Goal: Task Accomplishment & Management: Use online tool/utility

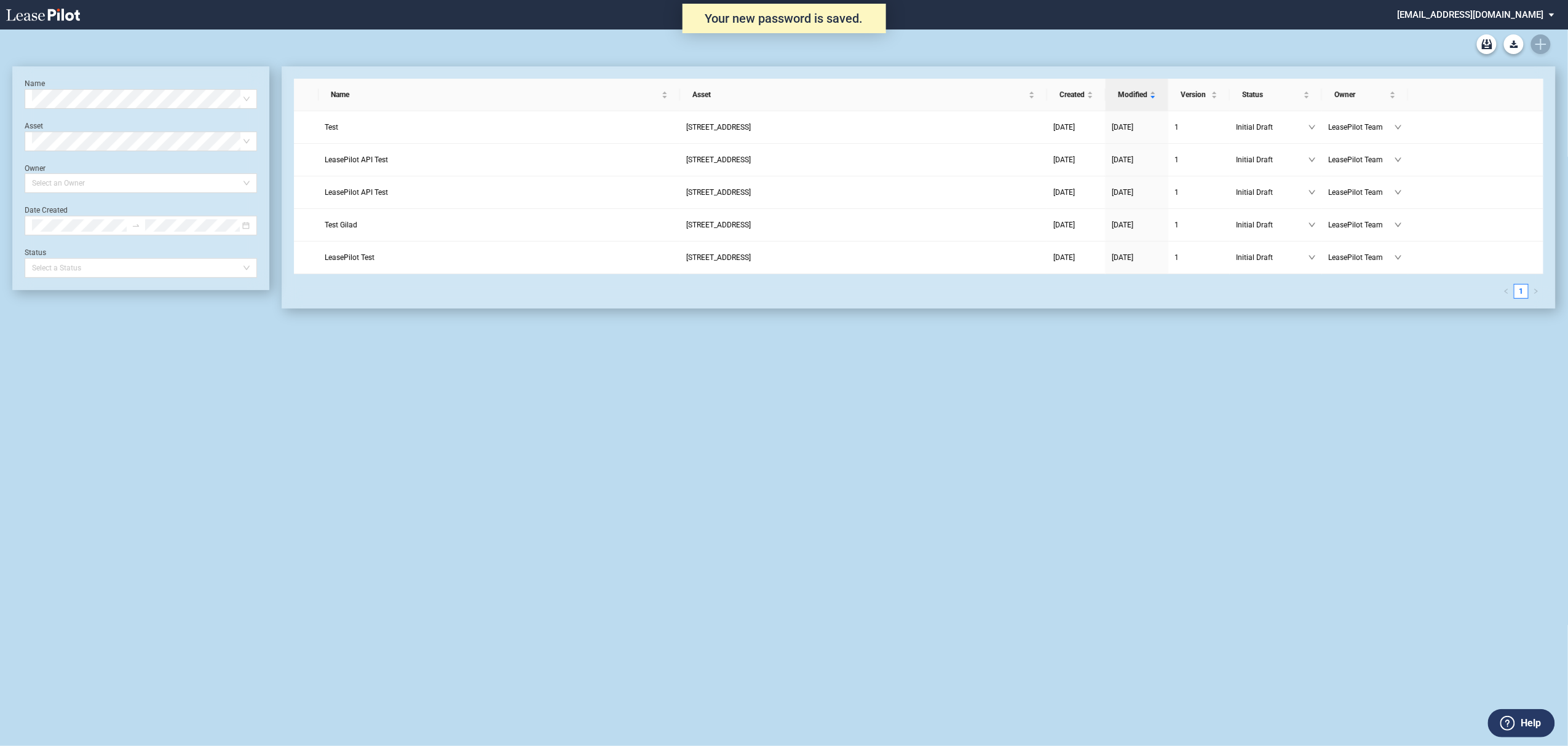
click at [1521, 12] on md-select "admin@leasepilot.co Super Admin Area Admin Area Settings Sign Out" at bounding box center [1480, 14] width 168 height 28
drag, startPoint x: 1501, startPoint y: 47, endPoint x: 1505, endPoint y: 35, distance: 12.6
click at [1504, 39] on md-content "Super Admin Area Admin Area Settings Sign Out" at bounding box center [1504, 63] width 117 height 79
click at [1505, 35] on div "Super Admin Area" at bounding box center [1490, 33] width 68 height 12
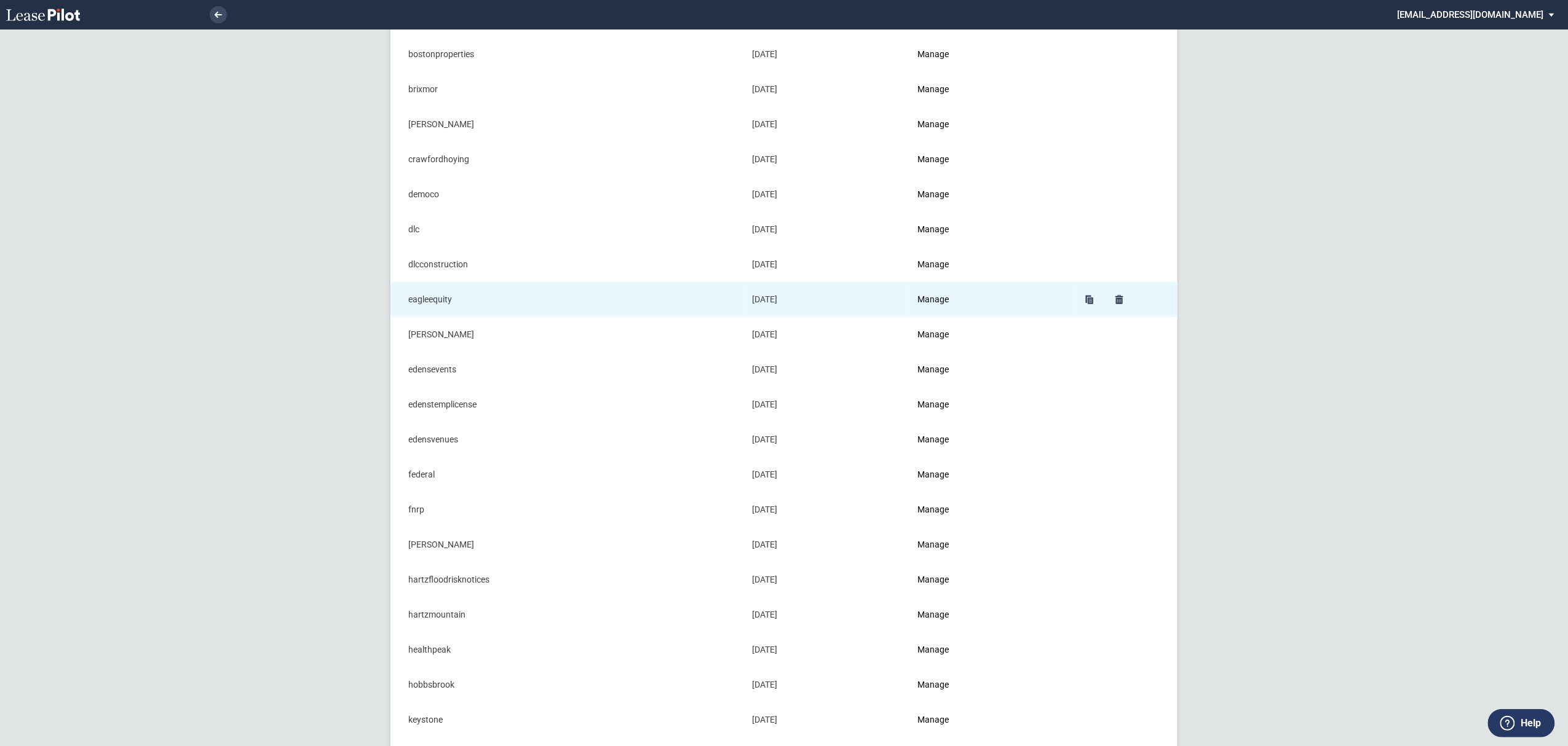
scroll to position [246, 0]
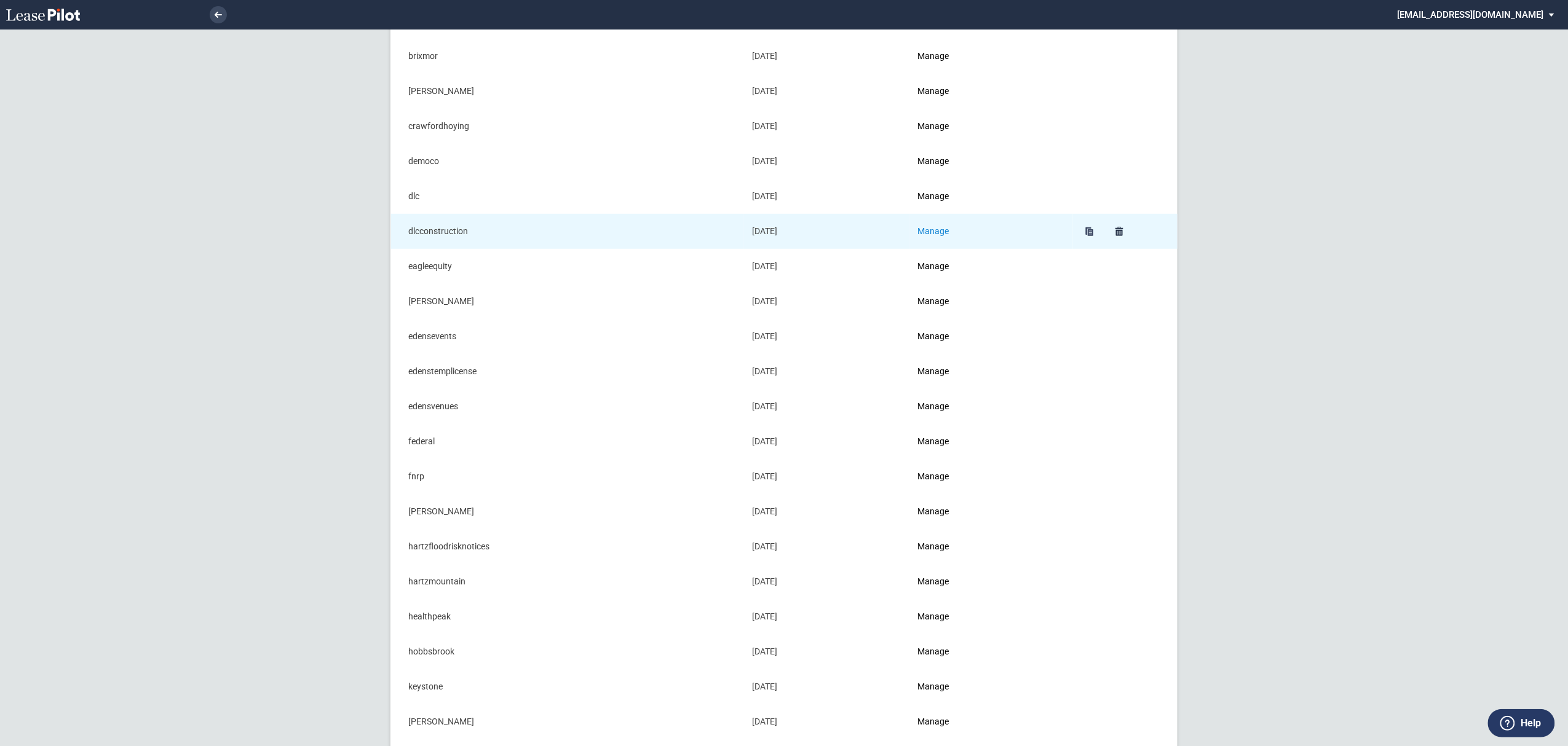
click at [942, 232] on link "Manage" at bounding box center [933, 231] width 31 height 10
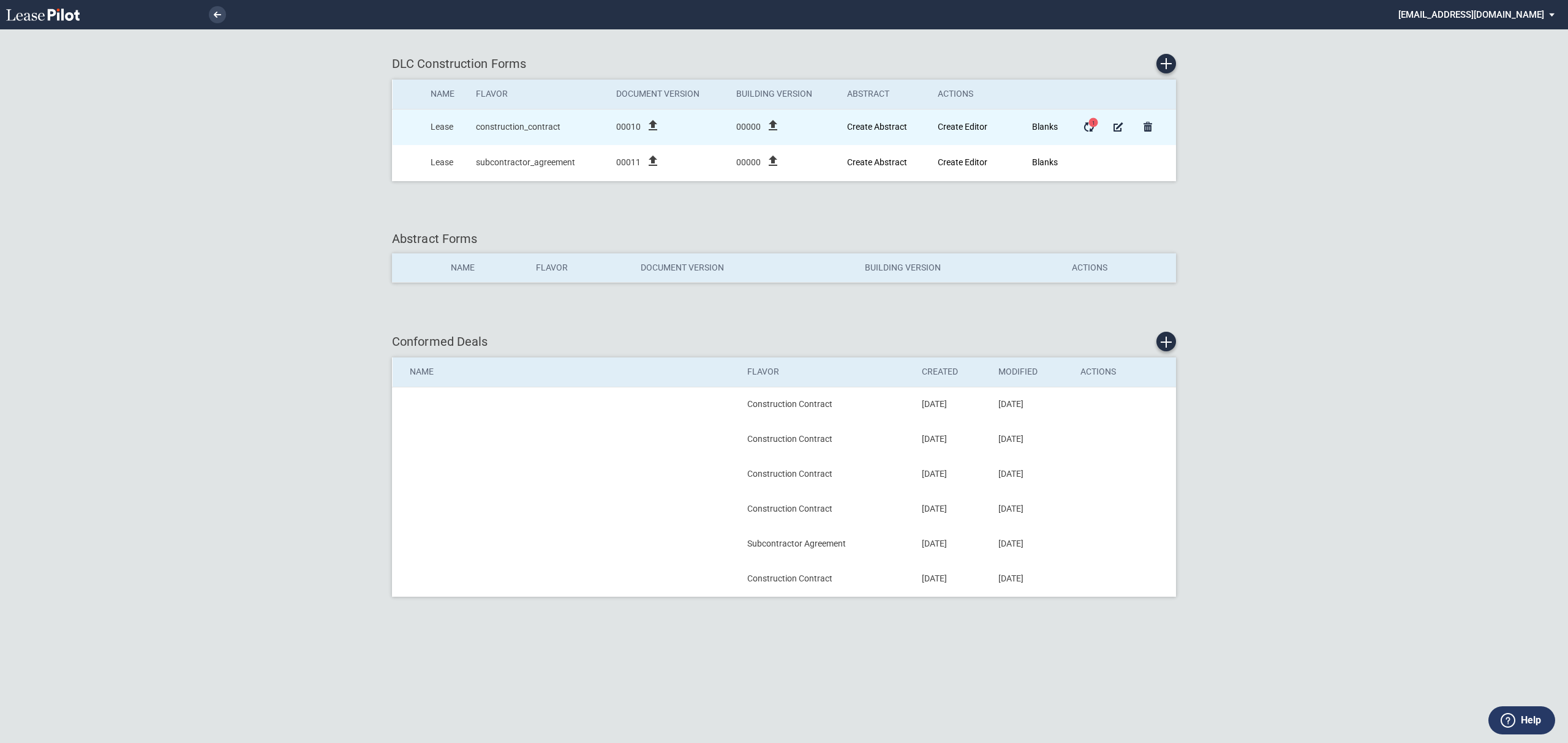
click at [773, 131] on icon "file_upload" at bounding box center [773, 125] width 14 height 14
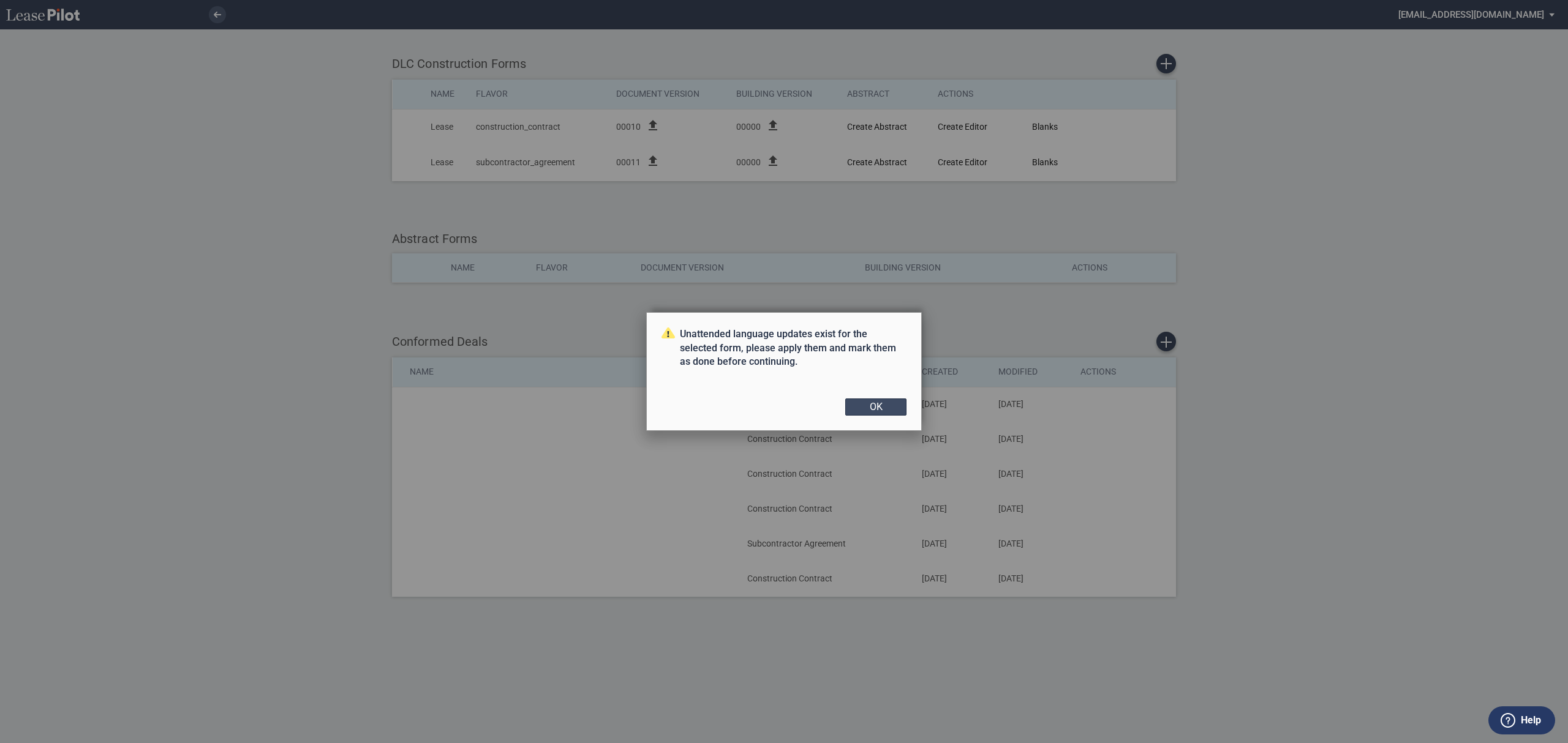
click at [887, 401] on button "OK" at bounding box center [875, 407] width 61 height 17
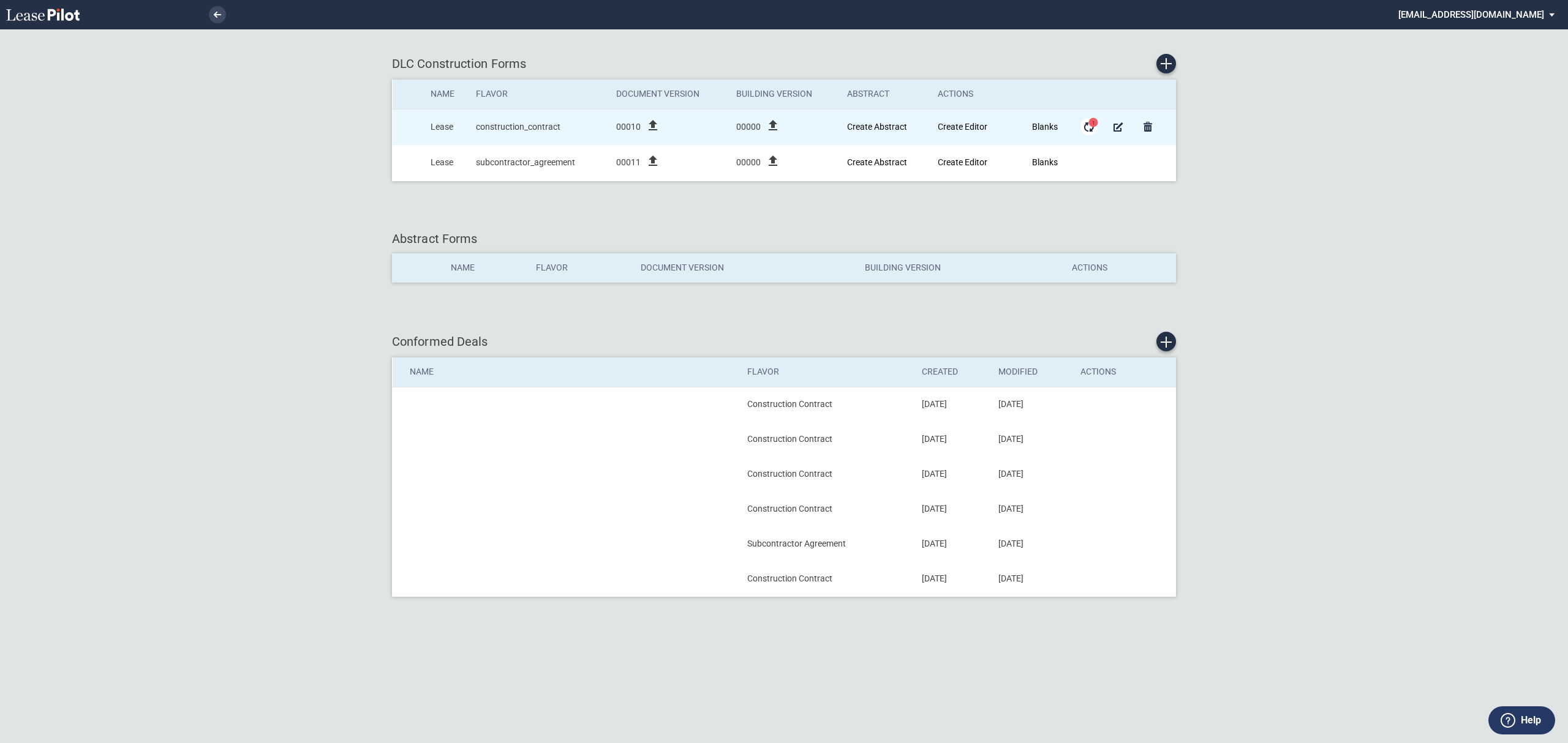
click at [1084, 132] on md-icon "Form Updates" at bounding box center [1088, 126] width 14 height 14
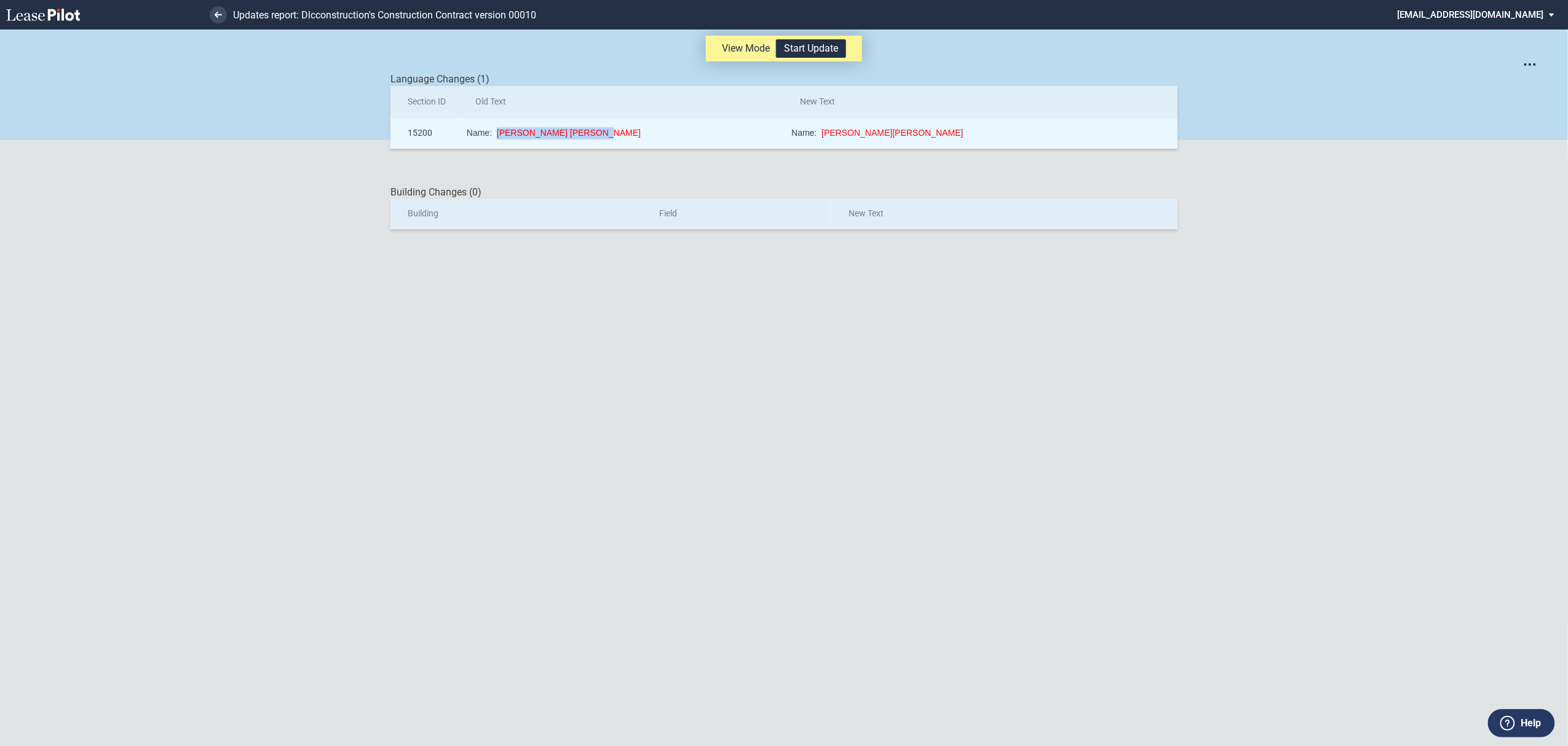
drag, startPoint x: 598, startPoint y: 133, endPoint x: 498, endPoint y: 136, distance: 100.0
click at [498, 136] on div "Name: Jeff Levy Donna Younce" at bounding box center [623, 133] width 312 height 12
copy span "Jeff Levy Donna Younce"
drag, startPoint x: 878, startPoint y: 142, endPoint x: 795, endPoint y: 132, distance: 83.6
click at [795, 132] on div "Name: Mark Bradshaw Donna Younce" at bounding box center [945, 133] width 308 height 12
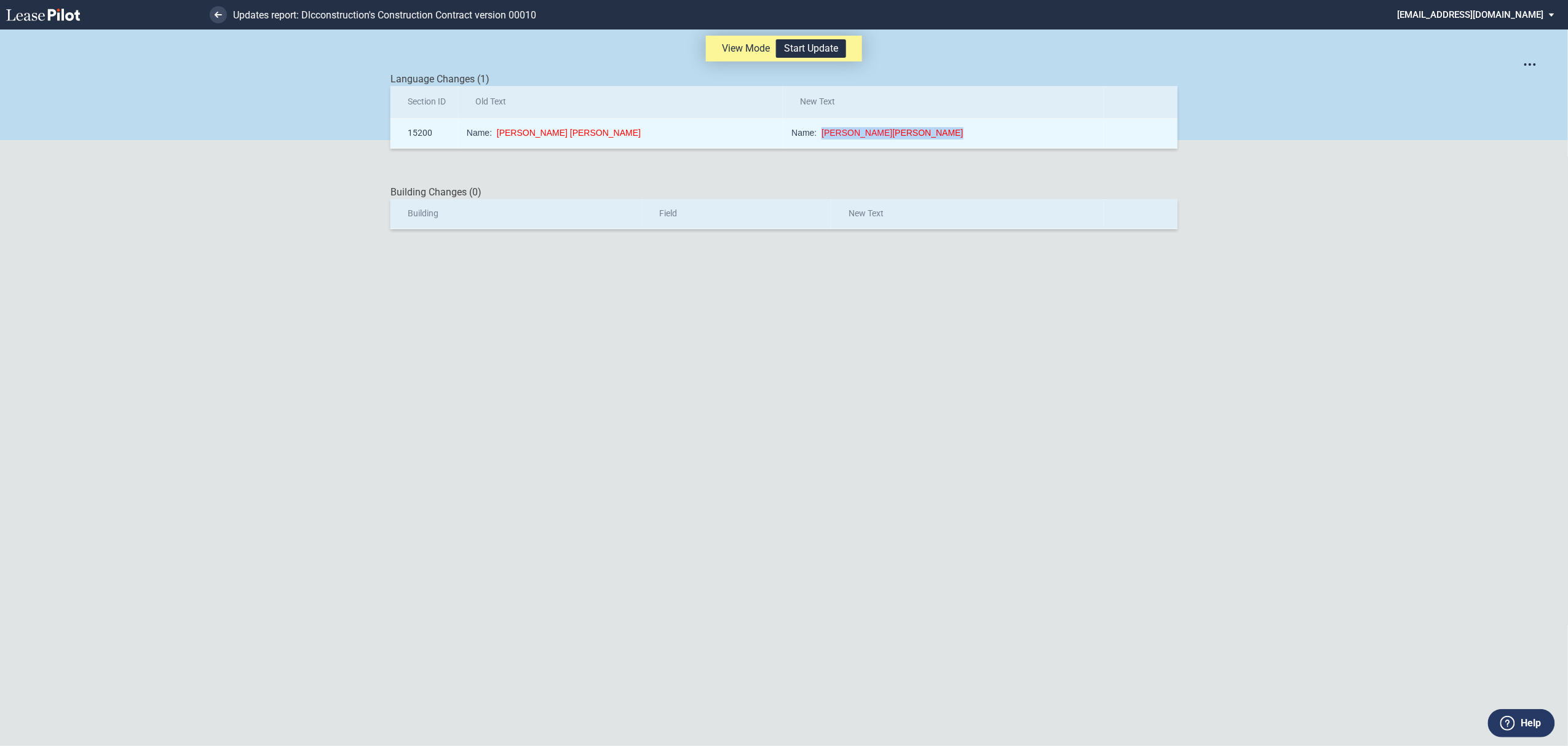
copy div "Mark Bradshaw Donna Younce"
click at [909, 120] on td "Name: Mark Bradshaw Donna Younce" at bounding box center [943, 133] width 321 height 30
drag, startPoint x: 916, startPoint y: 129, endPoint x: 795, endPoint y: 144, distance: 121.9
click at [795, 144] on td "Name: Mark Bradshaw Donna Younce" at bounding box center [943, 133] width 321 height 30
copy div "Mark Bradshaw Donna Younce"
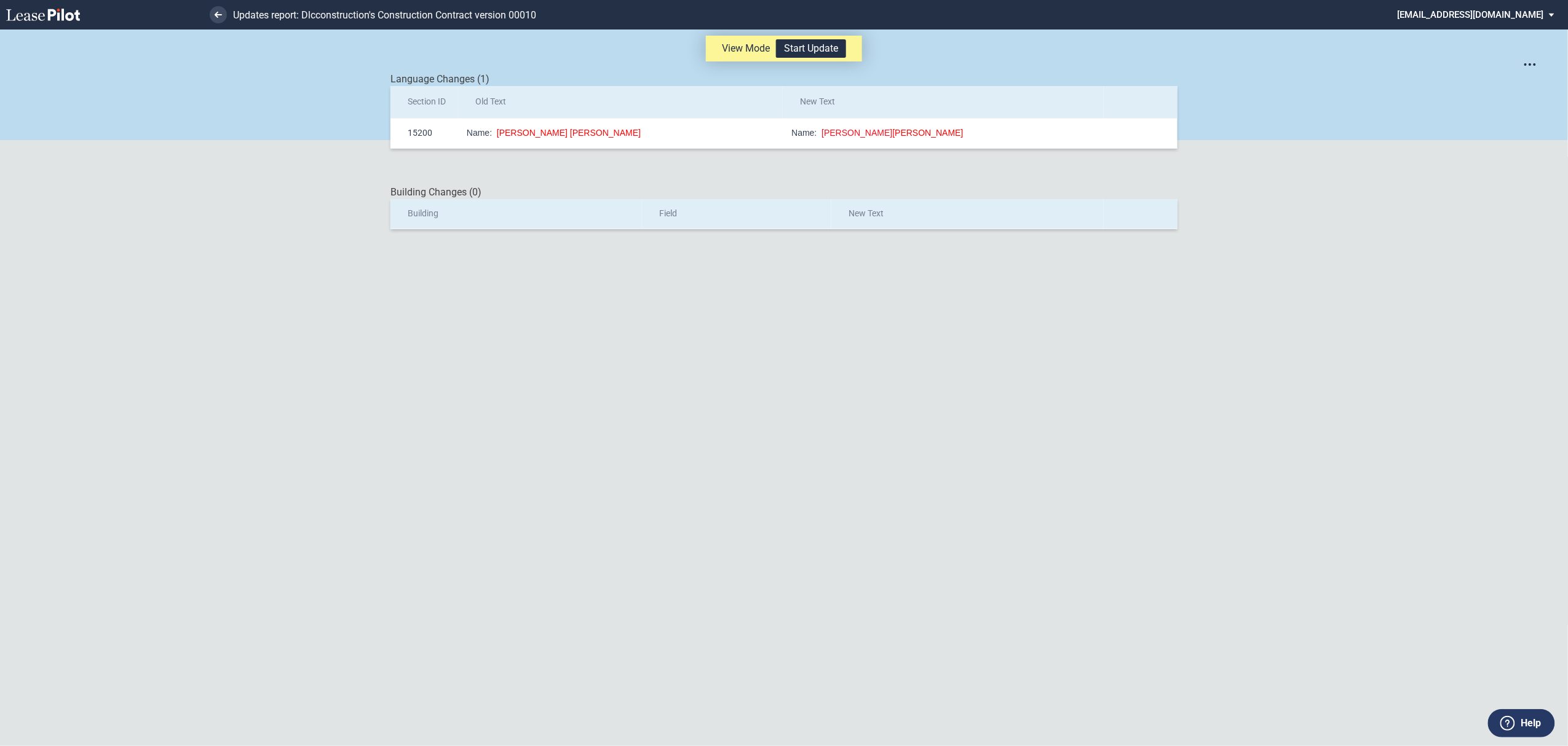
drag, startPoint x: 1417, startPoint y: 303, endPoint x: 1301, endPoint y: 172, distance: 175.0
click at [1415, 298] on div "View Mode Start Update Get SML with section IDs Get SML with changes Language C…" at bounding box center [784, 388] width 1568 height 716
click at [826, 42] on button "Start Update" at bounding box center [811, 48] width 70 height 18
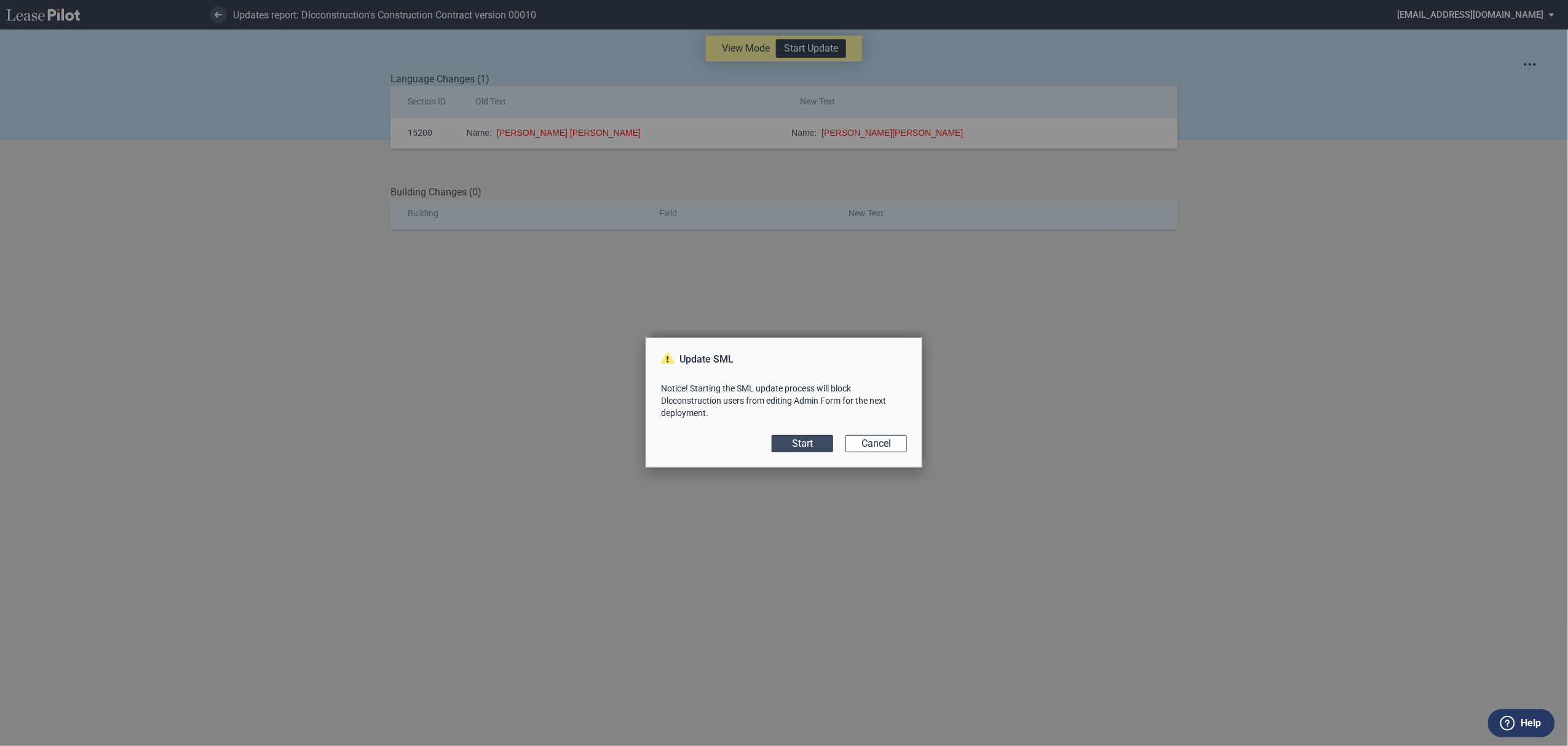
click at [810, 449] on button "Start" at bounding box center [802, 444] width 61 height 17
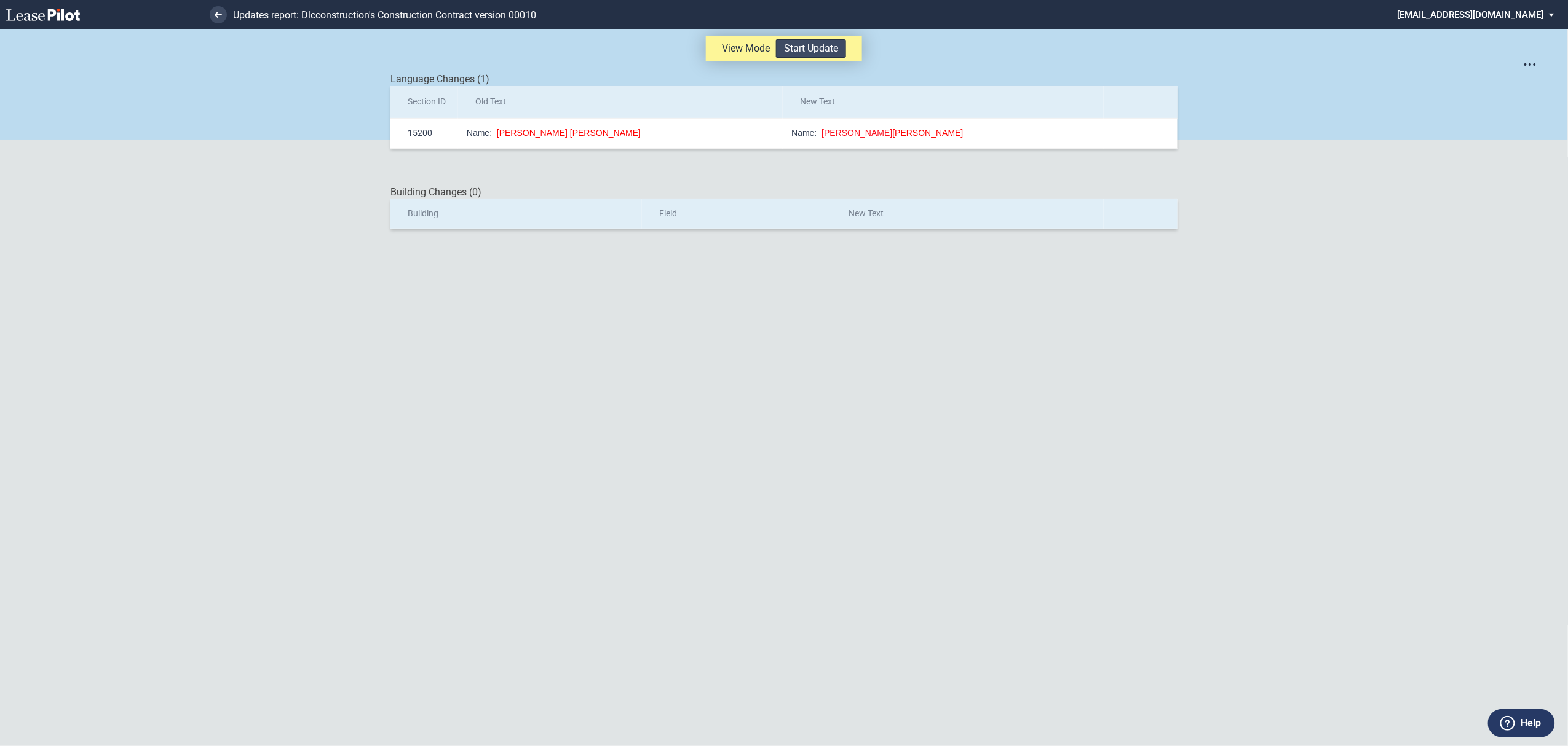
click at [798, 47] on button "Start Update" at bounding box center [811, 48] width 70 height 18
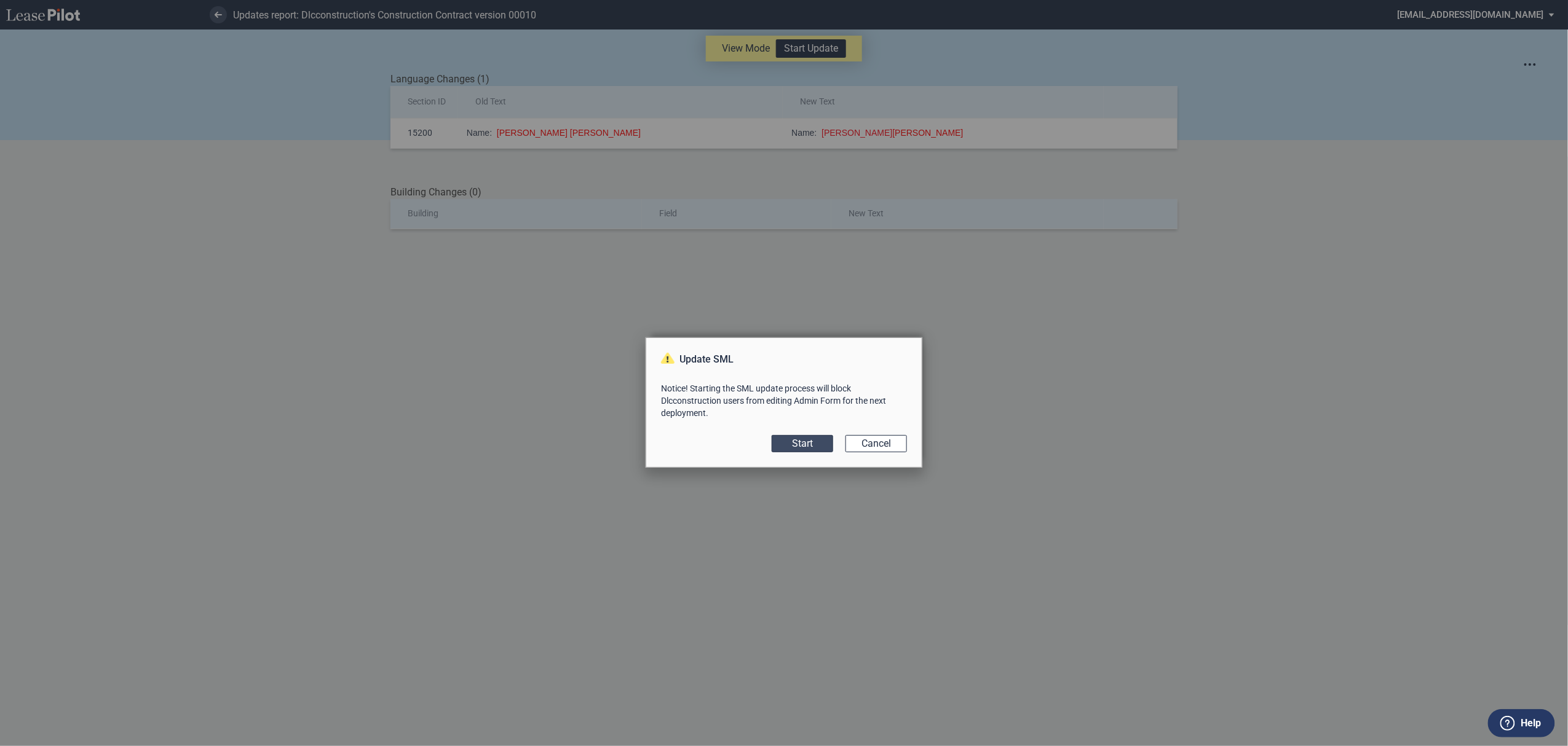
click at [811, 442] on button "Start" at bounding box center [802, 444] width 61 height 17
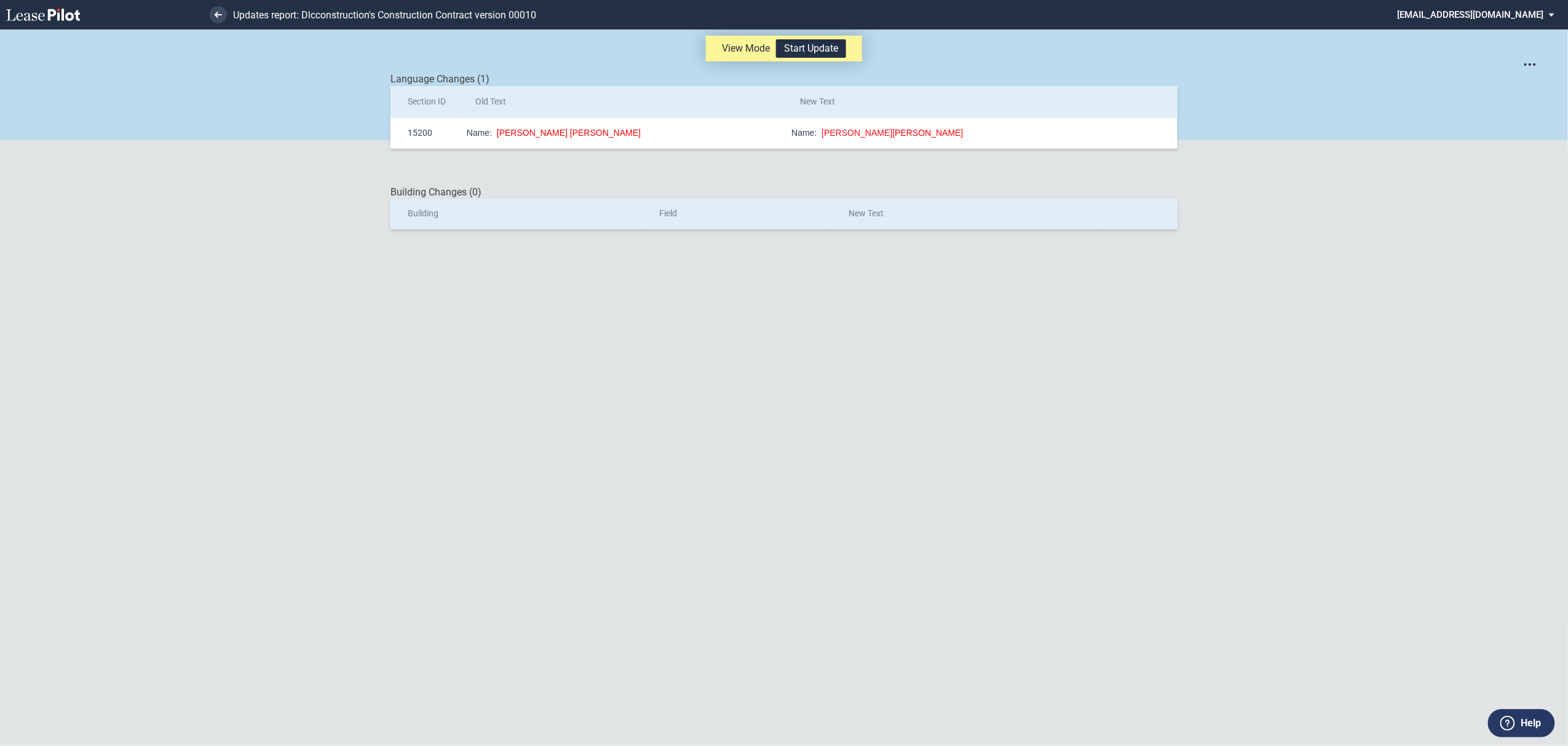
scroll to position [30, 0]
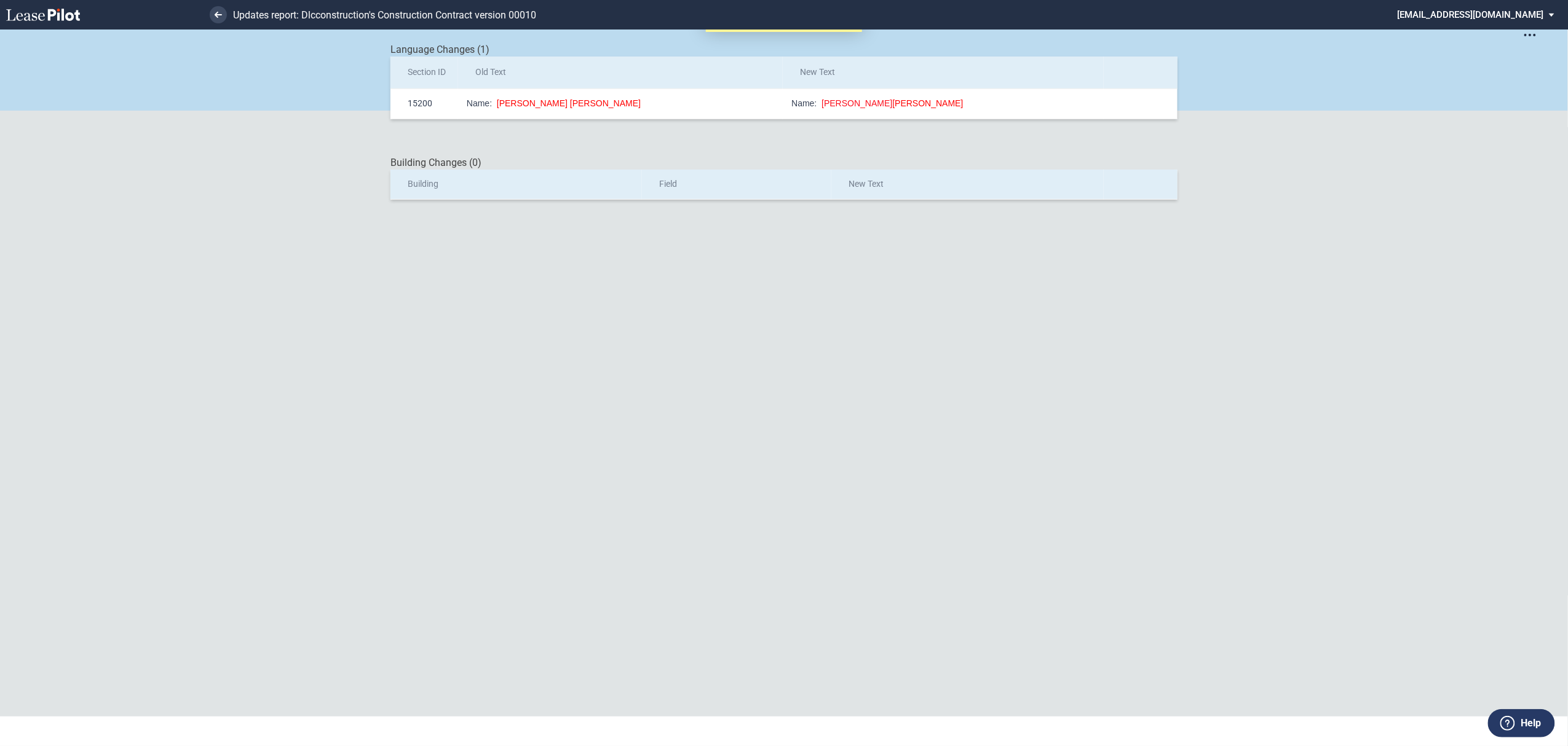
click at [223, 5] on li at bounding box center [176, 14] width 101 height 30
click at [223, 22] on link at bounding box center [218, 14] width 17 height 17
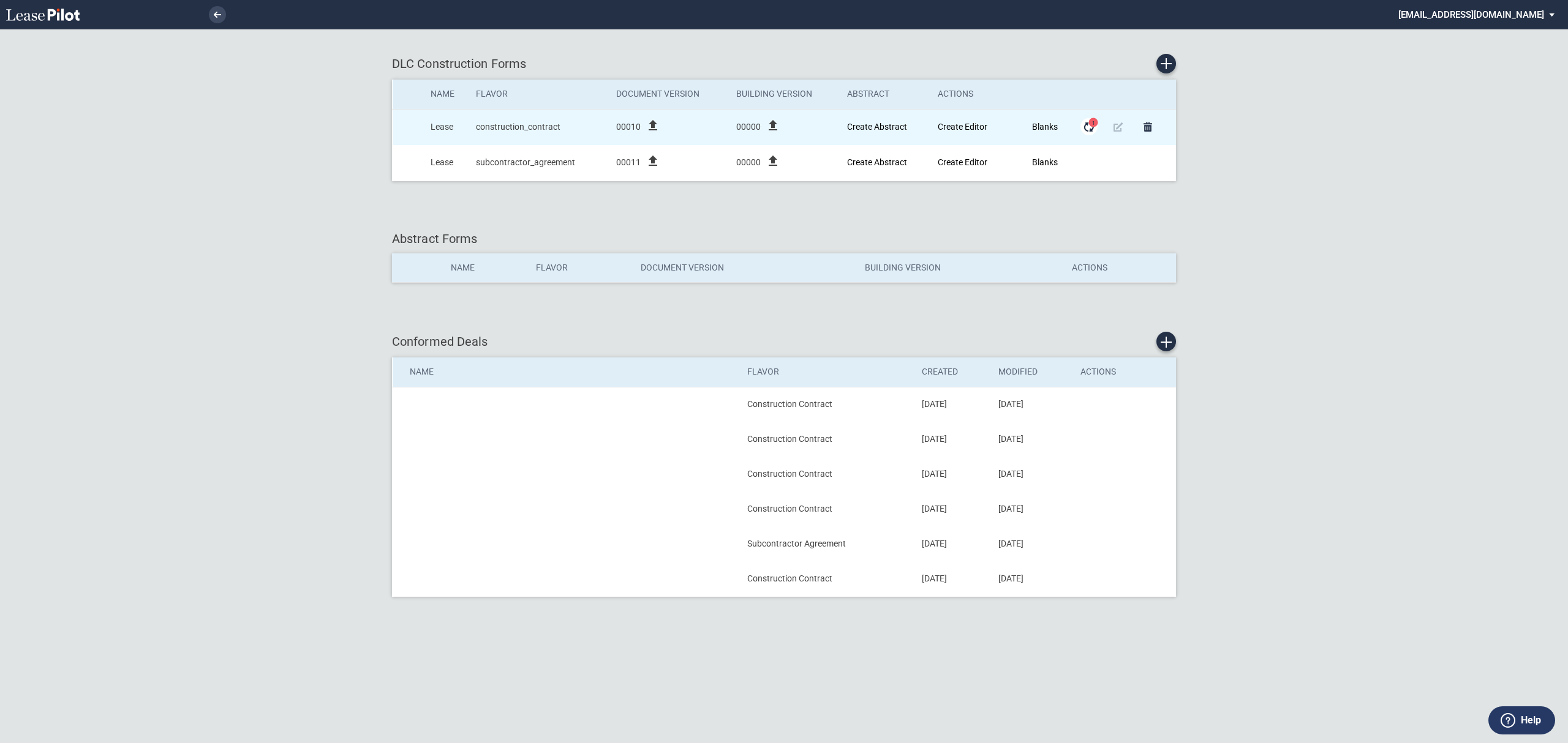
click at [1087, 124] on md-icon "Form Updates" at bounding box center [1088, 126] width 14 height 14
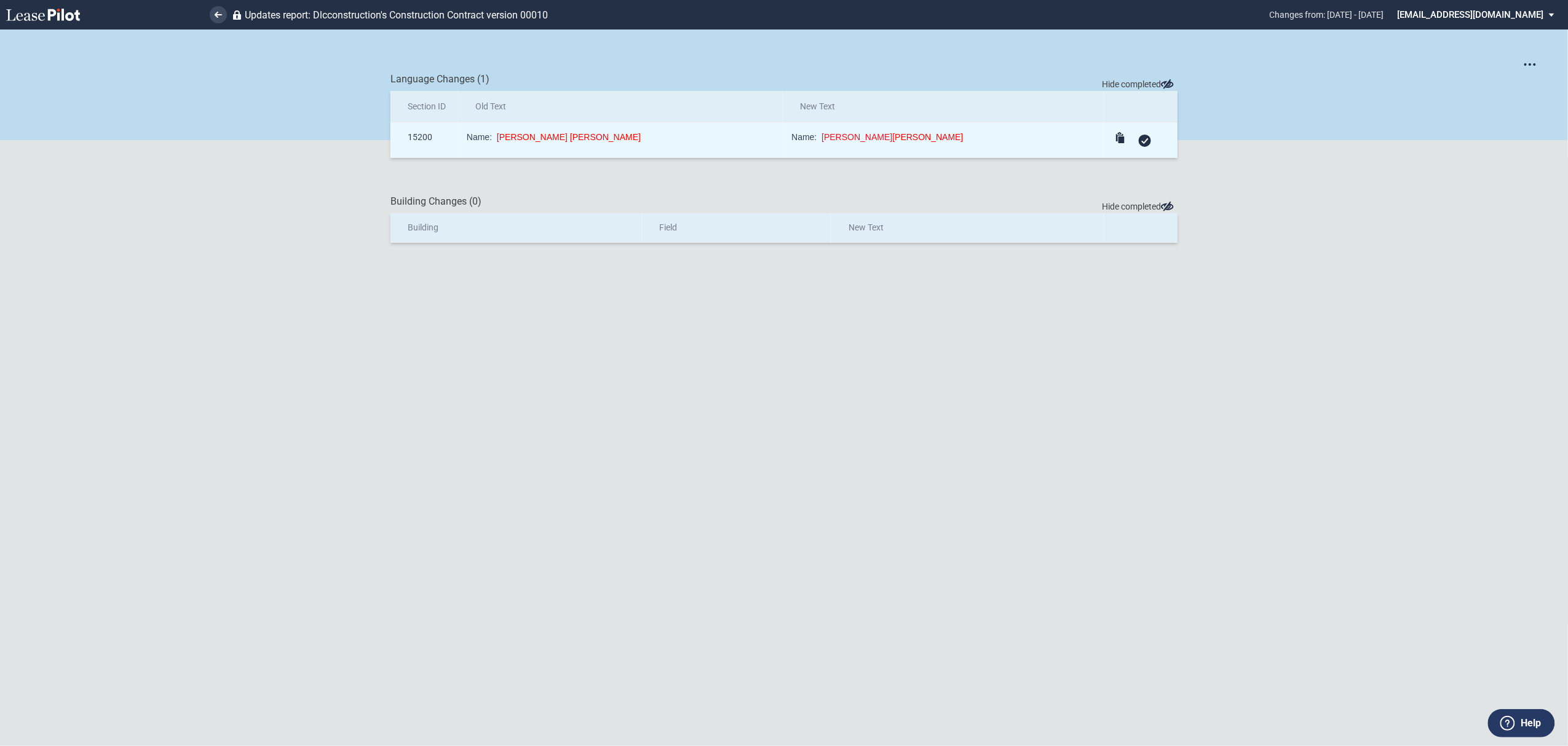
click at [1144, 145] on div at bounding box center [1145, 141] width 12 height 12
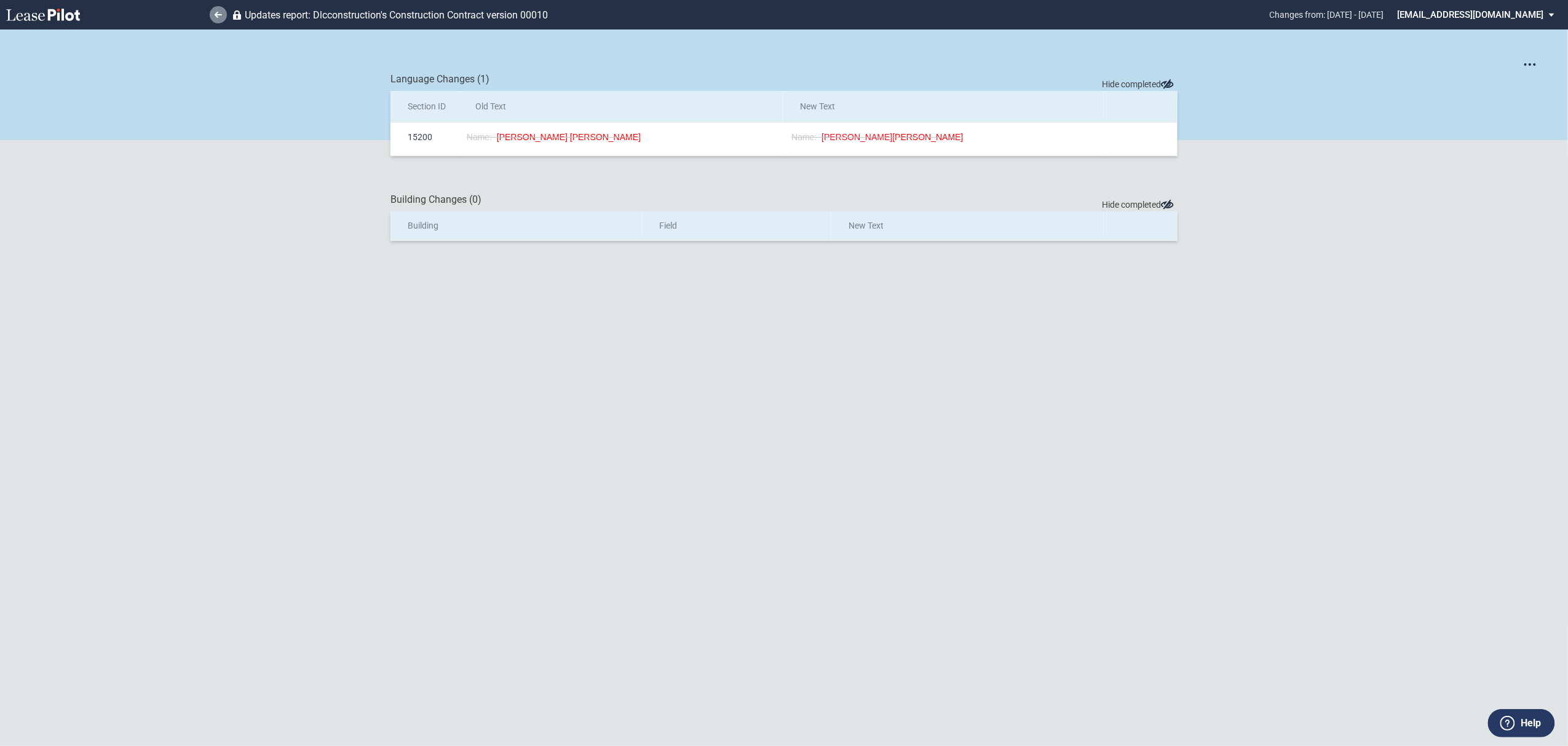
click at [215, 17] on icon at bounding box center [218, 14] width 8 height 6
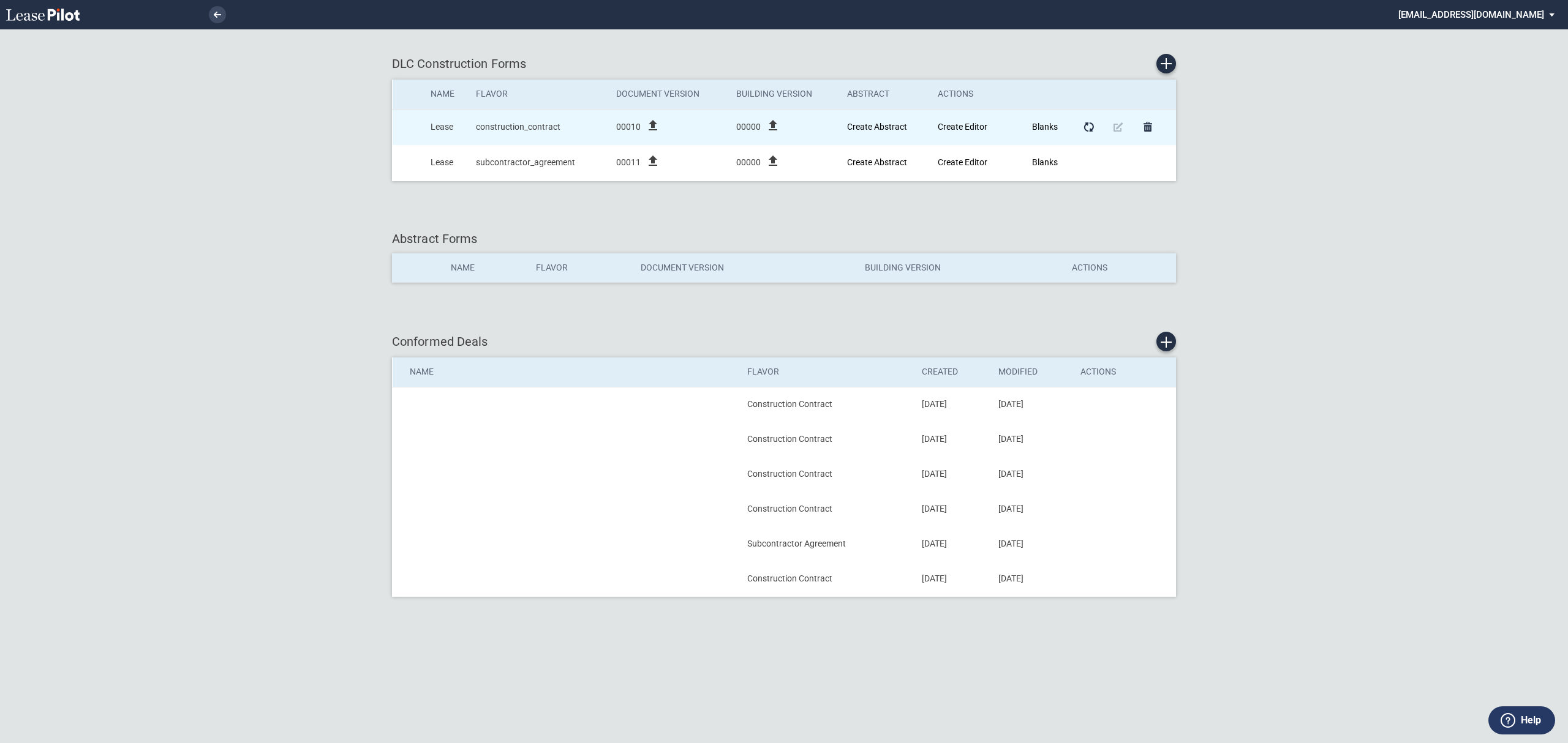
click at [650, 123] on icon "file_upload" at bounding box center [652, 125] width 14 height 14
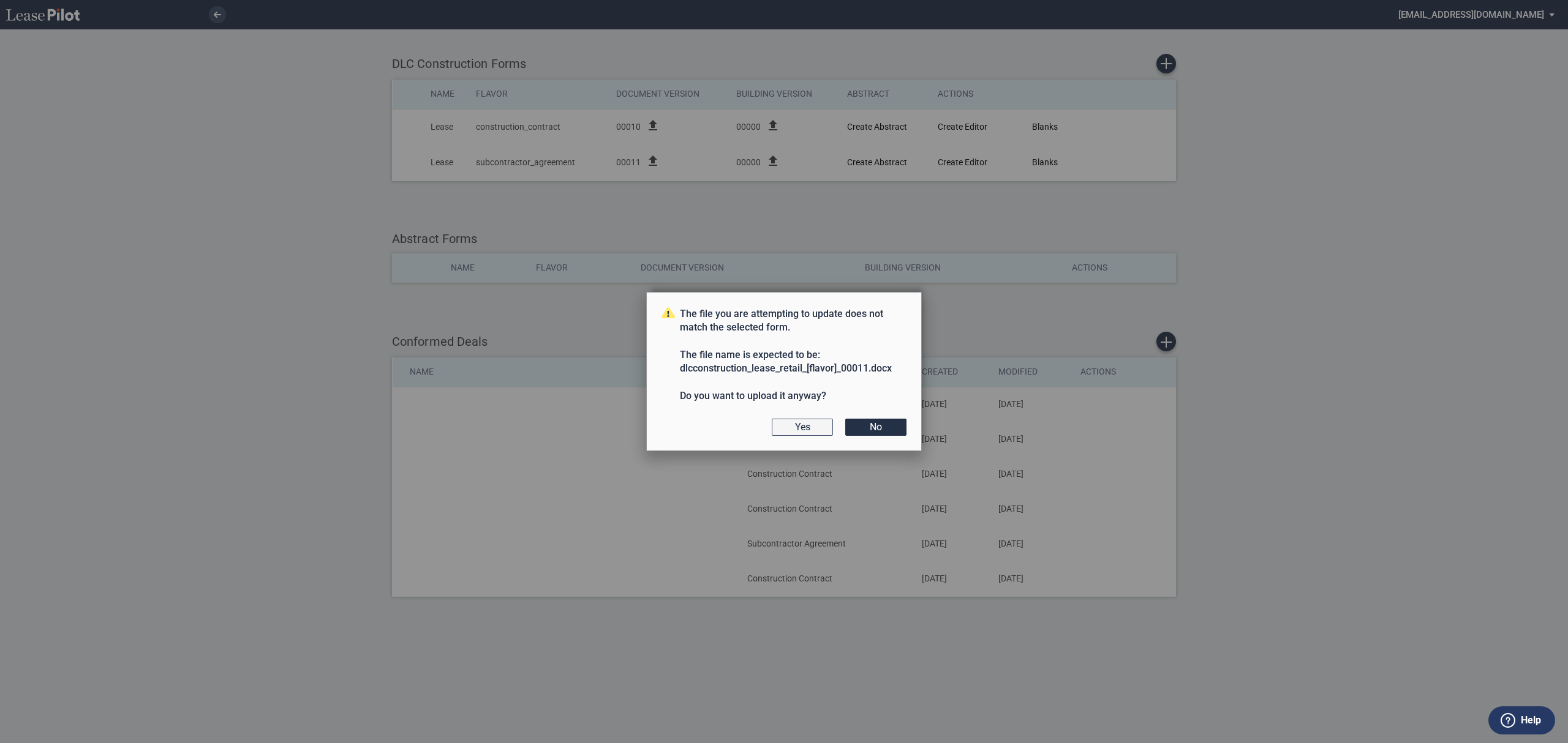
click at [794, 434] on button "Yes" at bounding box center [802, 427] width 61 height 17
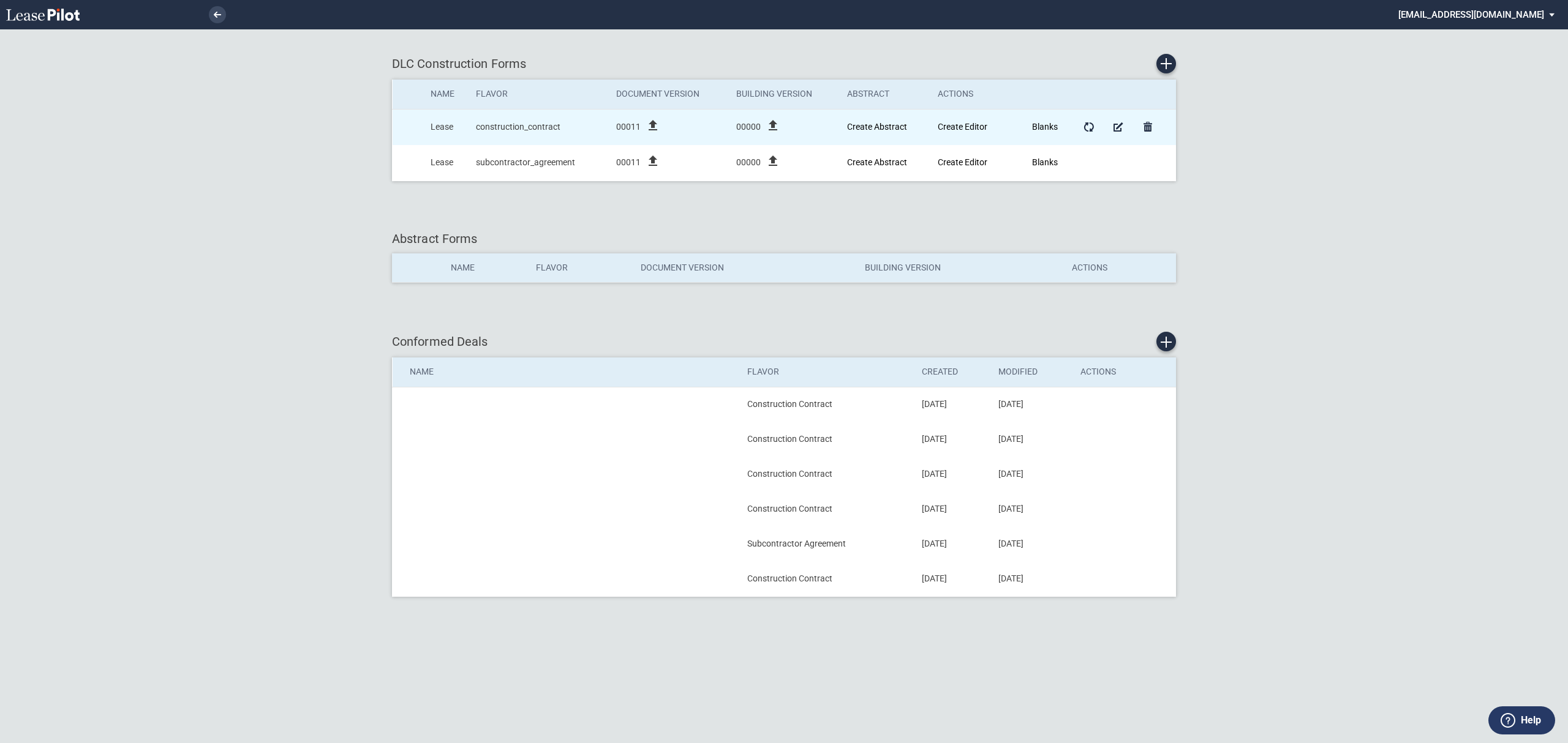
click at [770, 125] on icon "file_upload" at bounding box center [773, 125] width 14 height 14
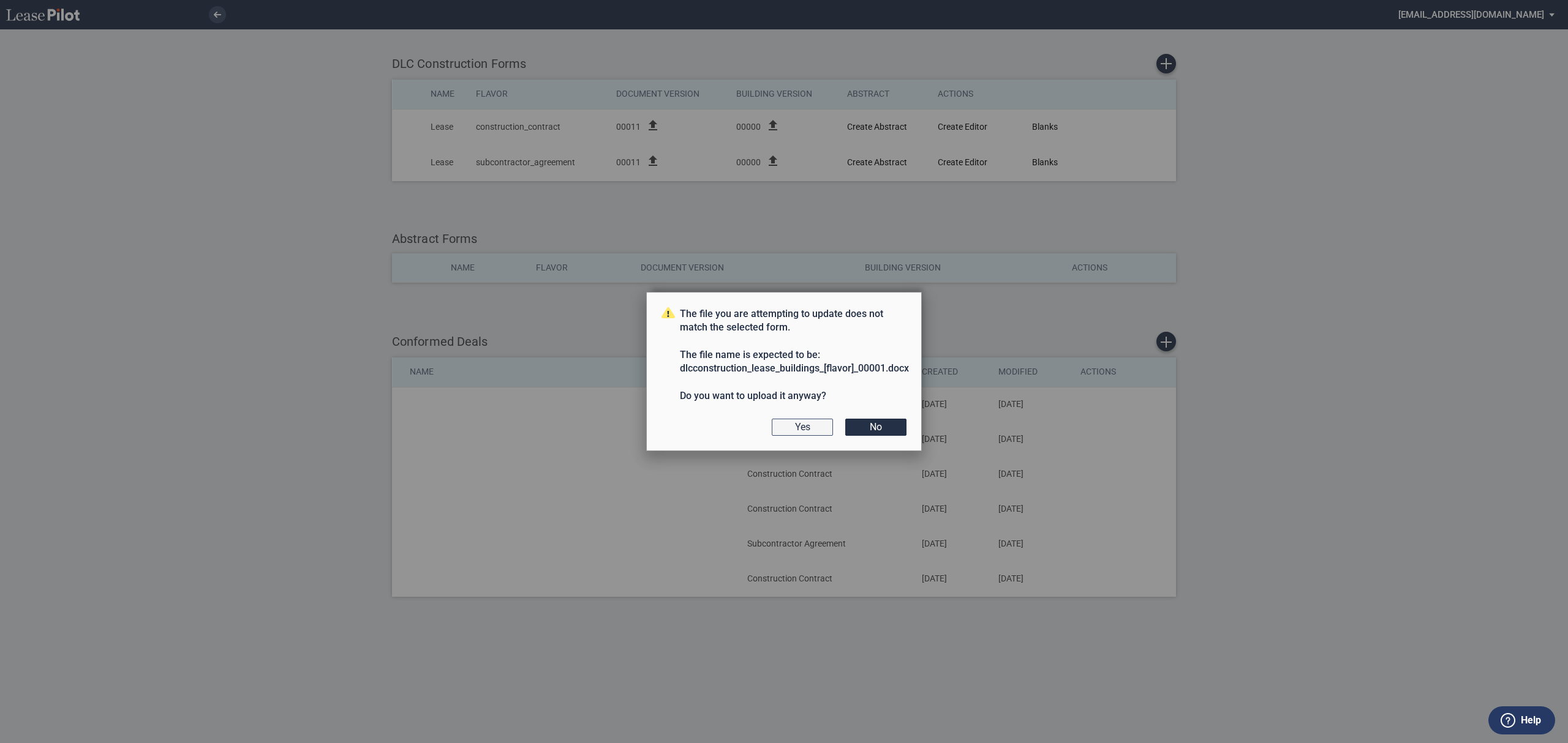
click at [813, 428] on button "Yes" at bounding box center [802, 427] width 61 height 17
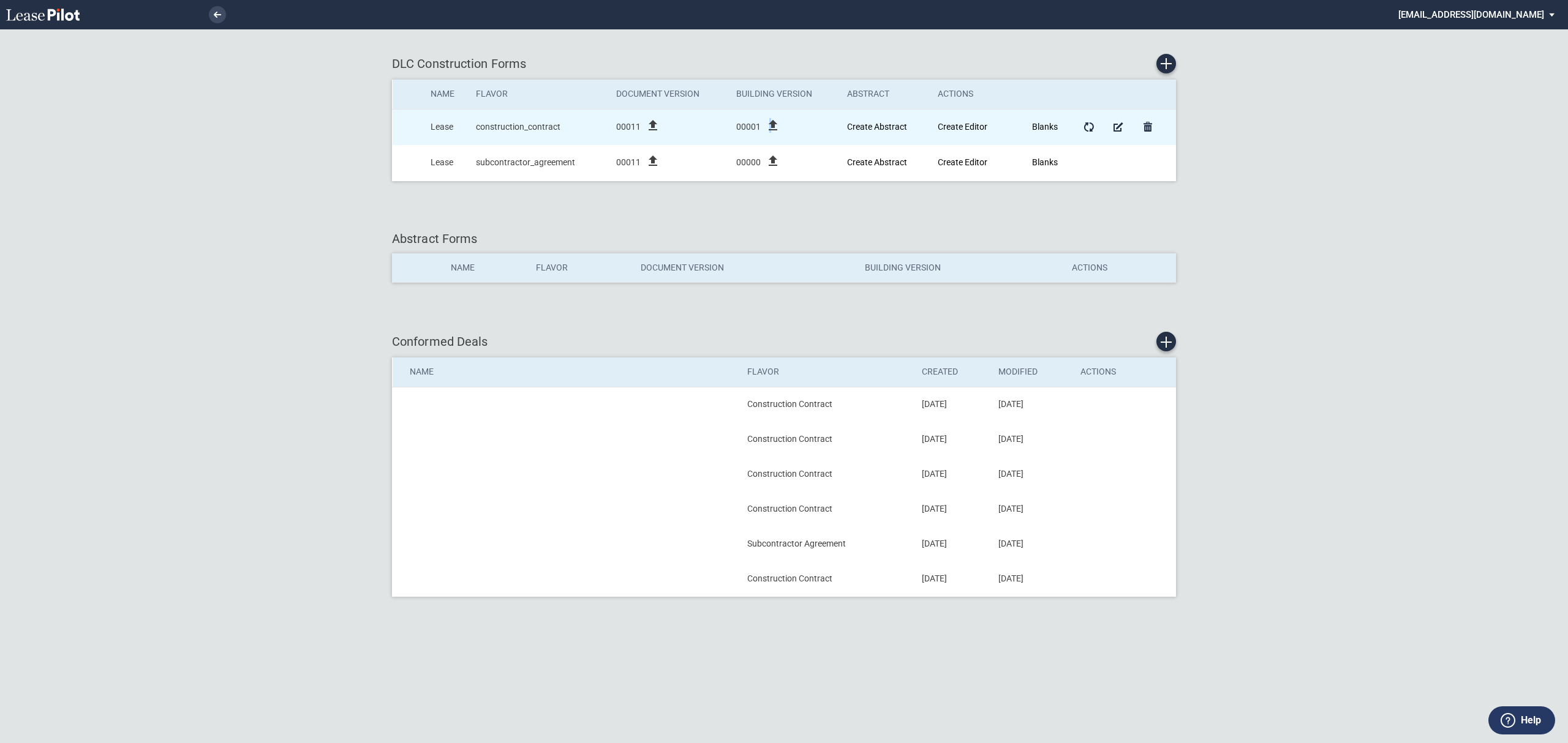
drag, startPoint x: 769, startPoint y: 131, endPoint x: 752, endPoint y: 140, distance: 19.2
click at [768, 131] on icon "file_upload" at bounding box center [773, 125] width 14 height 14
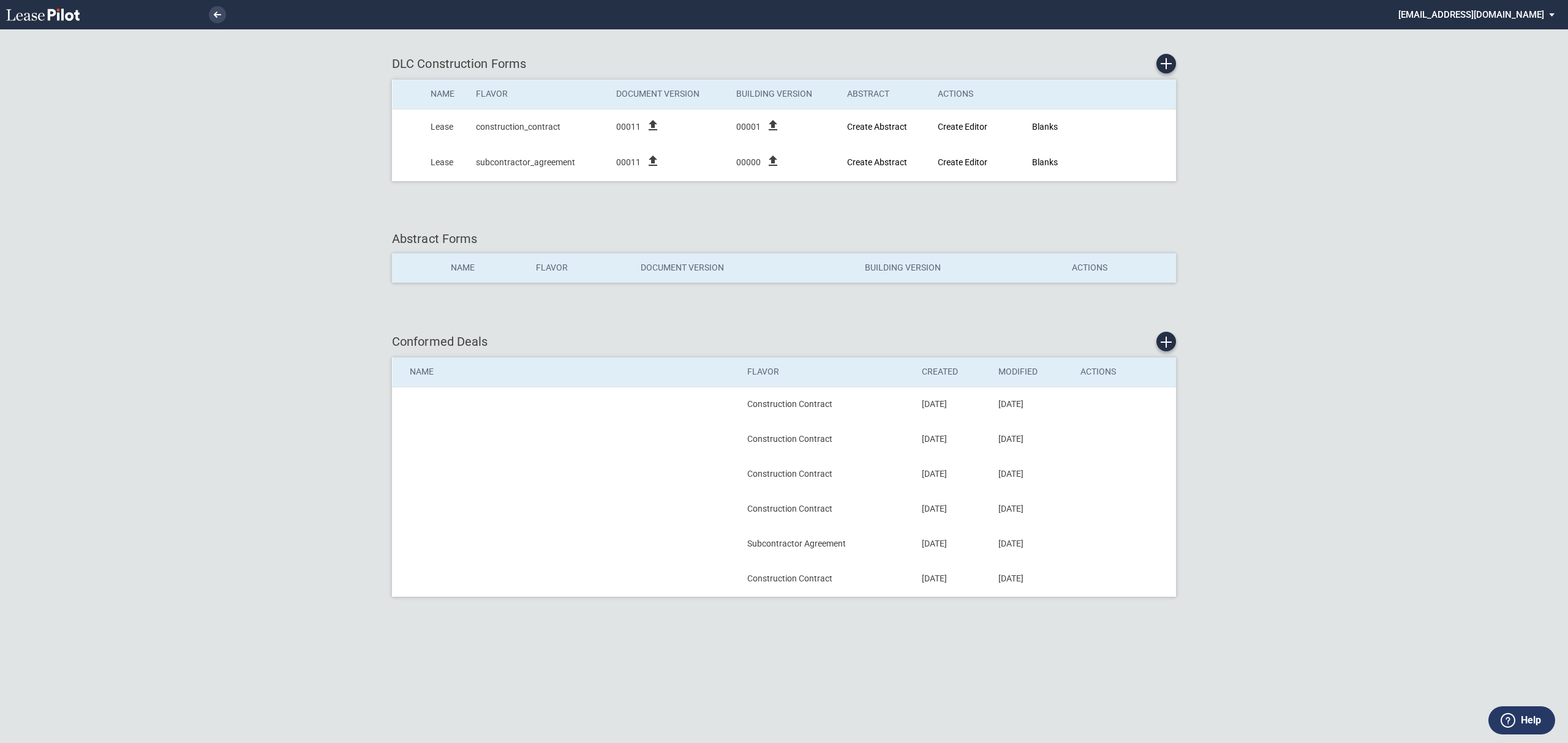
click at [775, 214] on div "DLC Construction Forms Name Flavor Document Version Building Version Abstract A…" at bounding box center [784, 371] width 1568 height 743
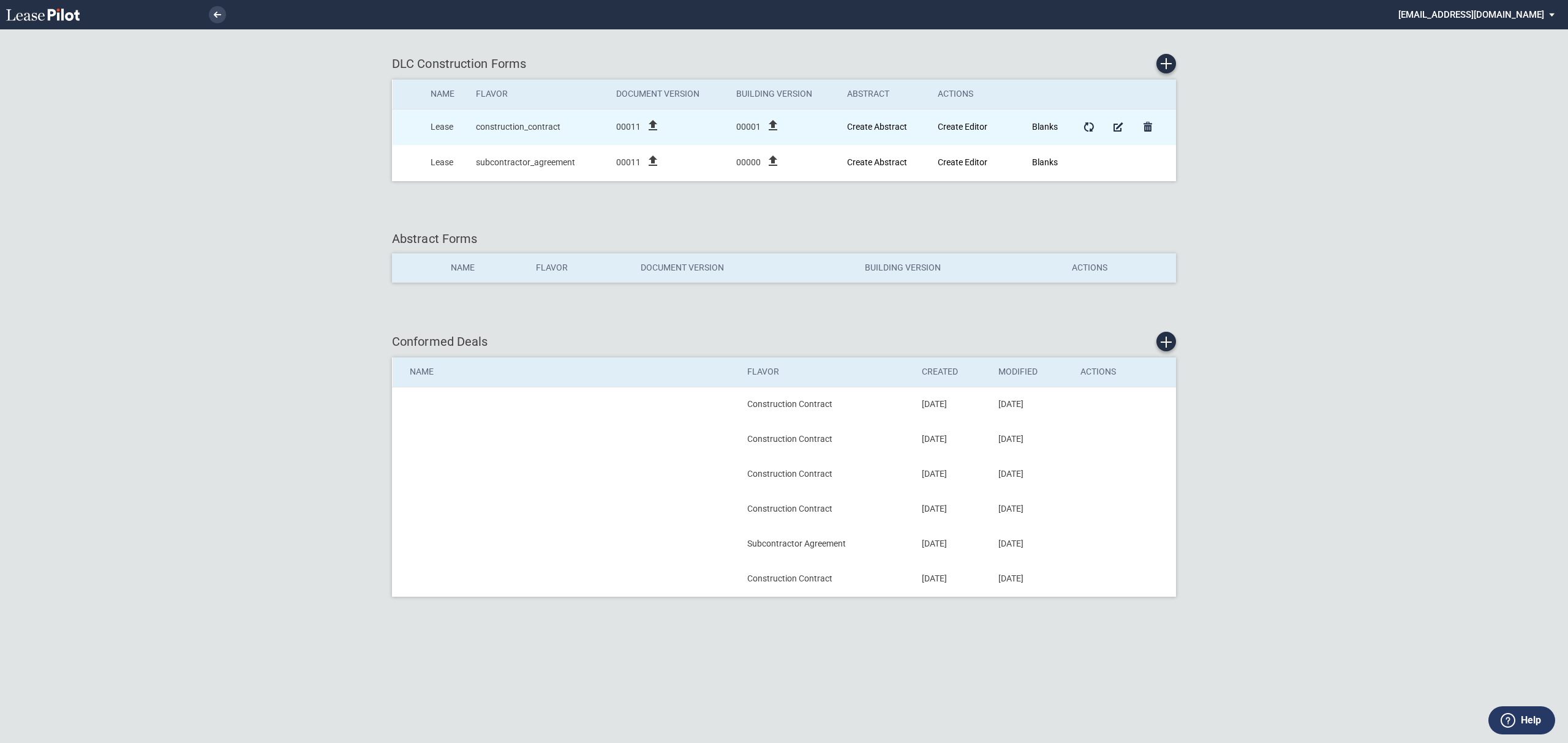
click at [778, 118] on icon "file_upload" at bounding box center [773, 125] width 14 height 14
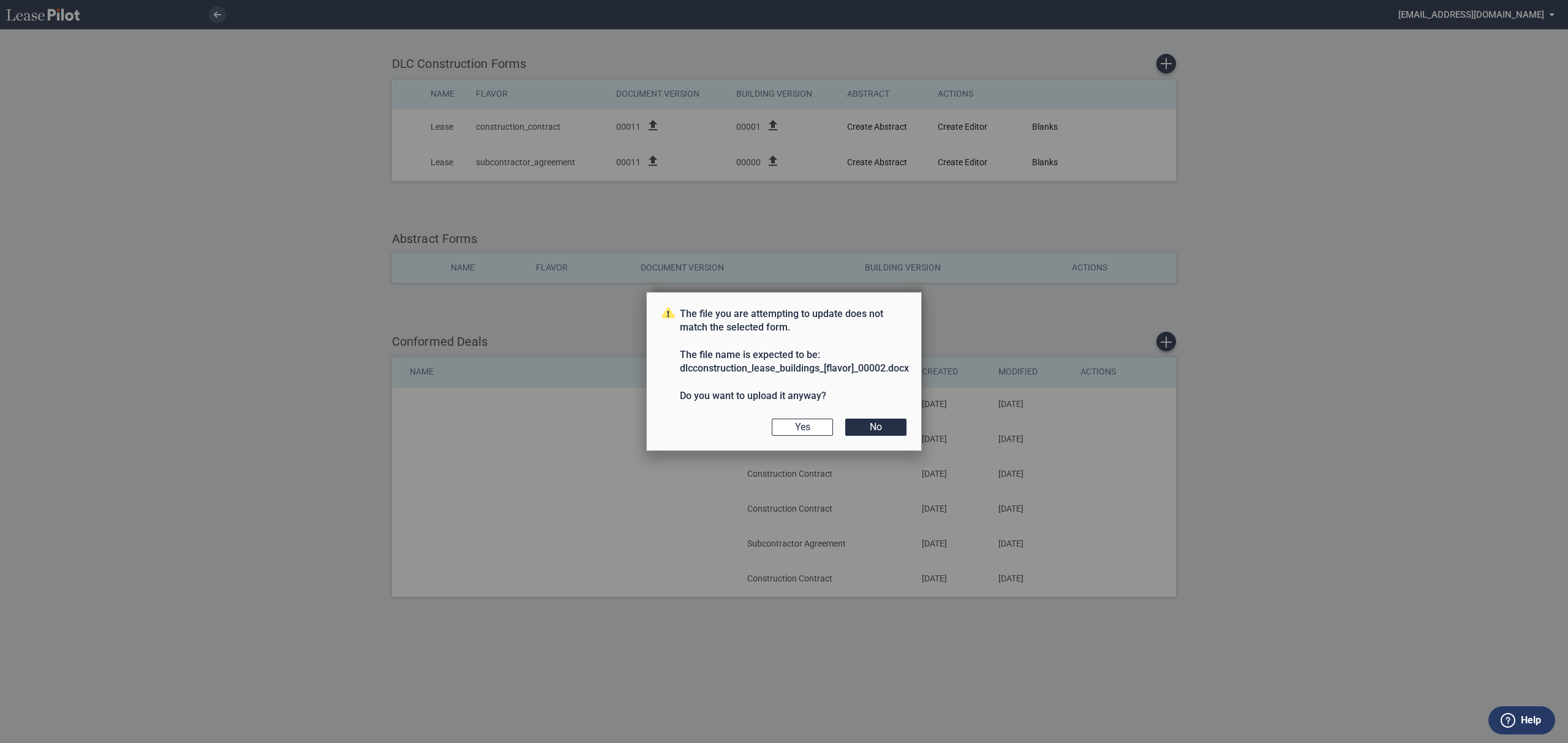
click at [818, 437] on div "The file you are attempting to update does not match the selected form. The fil…" at bounding box center [783, 372] width 275 height 160
click at [811, 431] on button "Yes" at bounding box center [802, 427] width 61 height 17
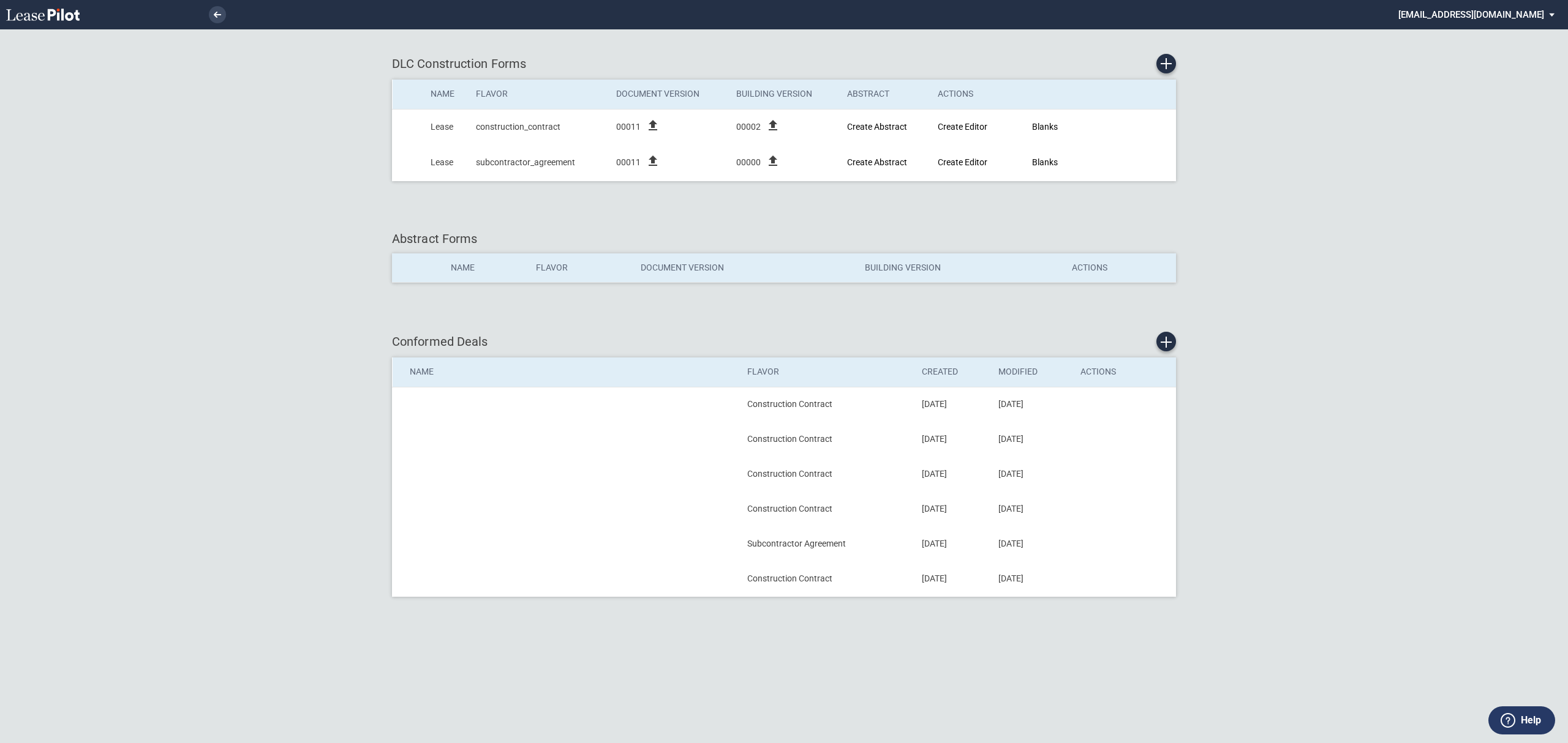
click at [1345, 278] on div "DLC Construction Forms Name Flavor Document Version Building Version Abstract A…" at bounding box center [784, 371] width 1568 height 743
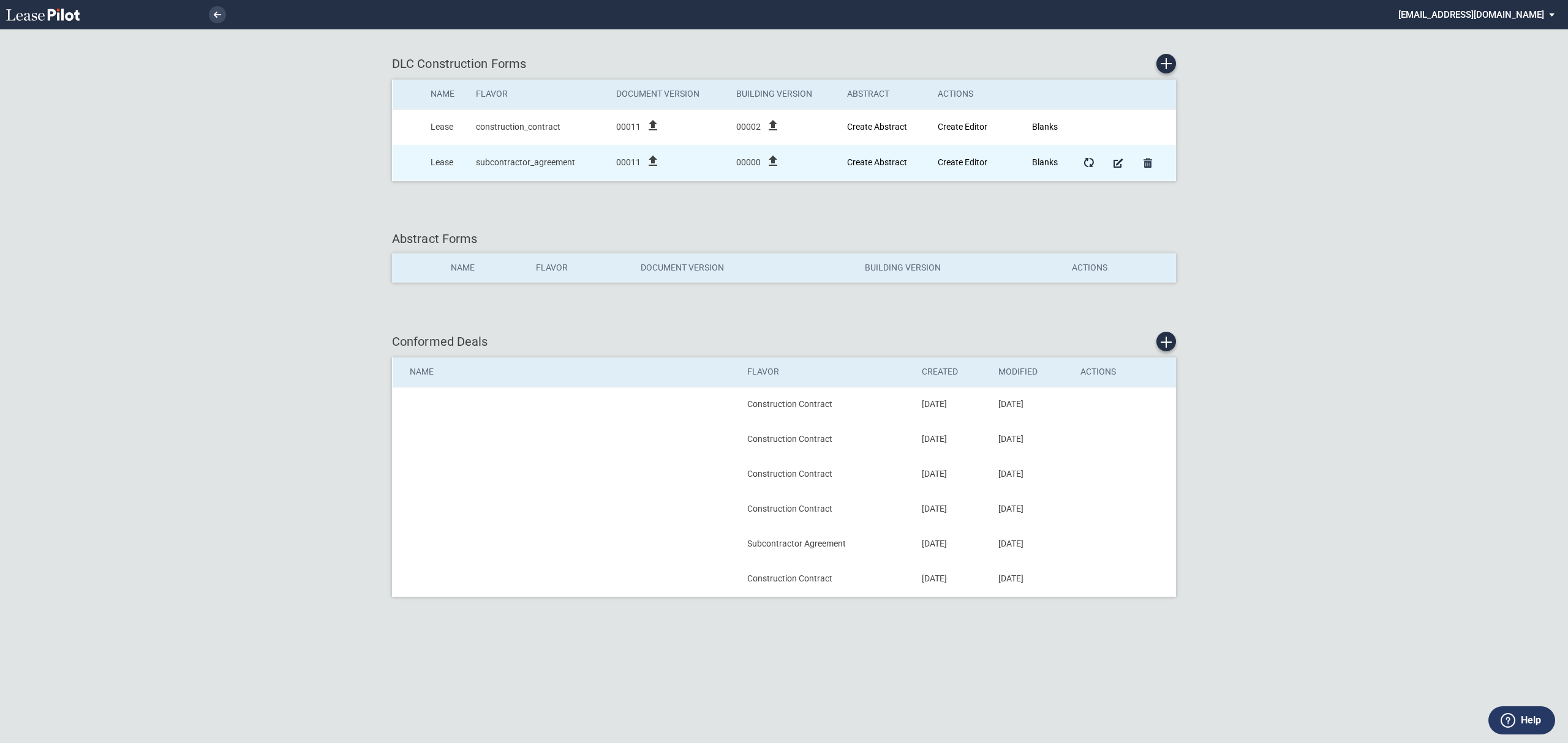
click at [767, 162] on icon "file_upload" at bounding box center [773, 161] width 14 height 14
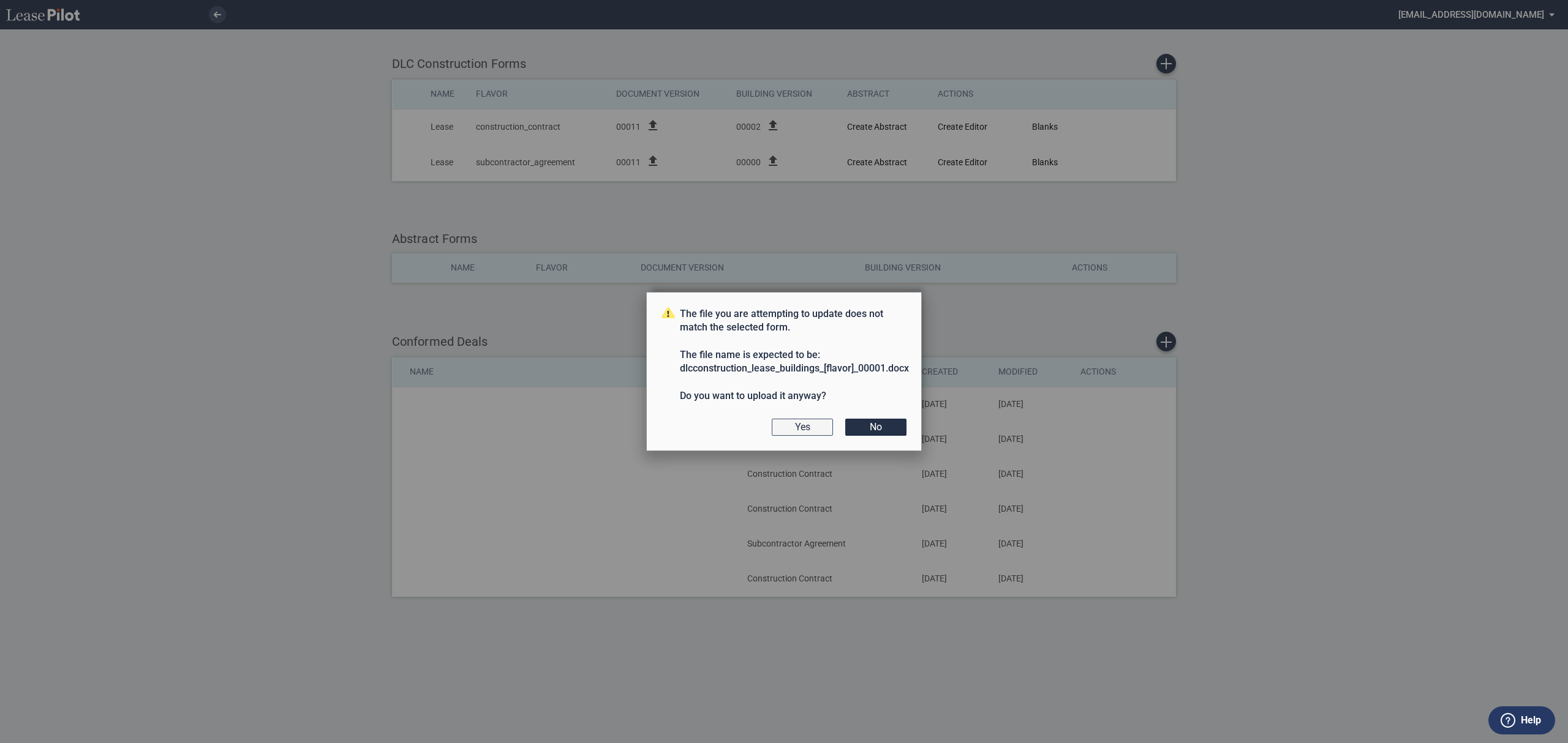
click at [794, 431] on button "Yes" at bounding box center [802, 427] width 61 height 17
